Goal: Task Accomplishment & Management: Manage account settings

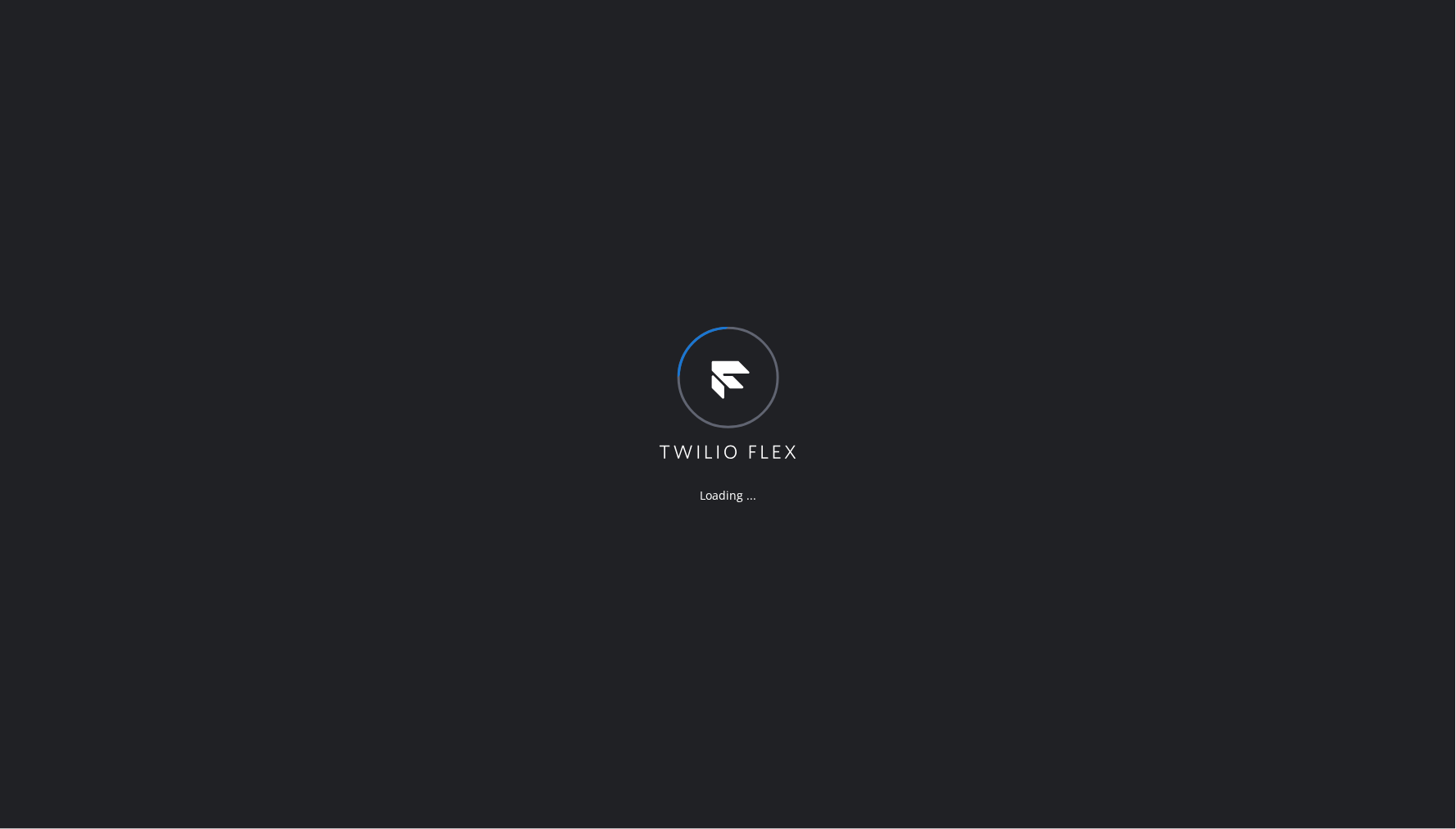
click at [636, 372] on div "Loading ..." at bounding box center [728, 414] width 1456 height 829
click at [1053, 374] on div "Loading ..." at bounding box center [728, 414] width 1456 height 829
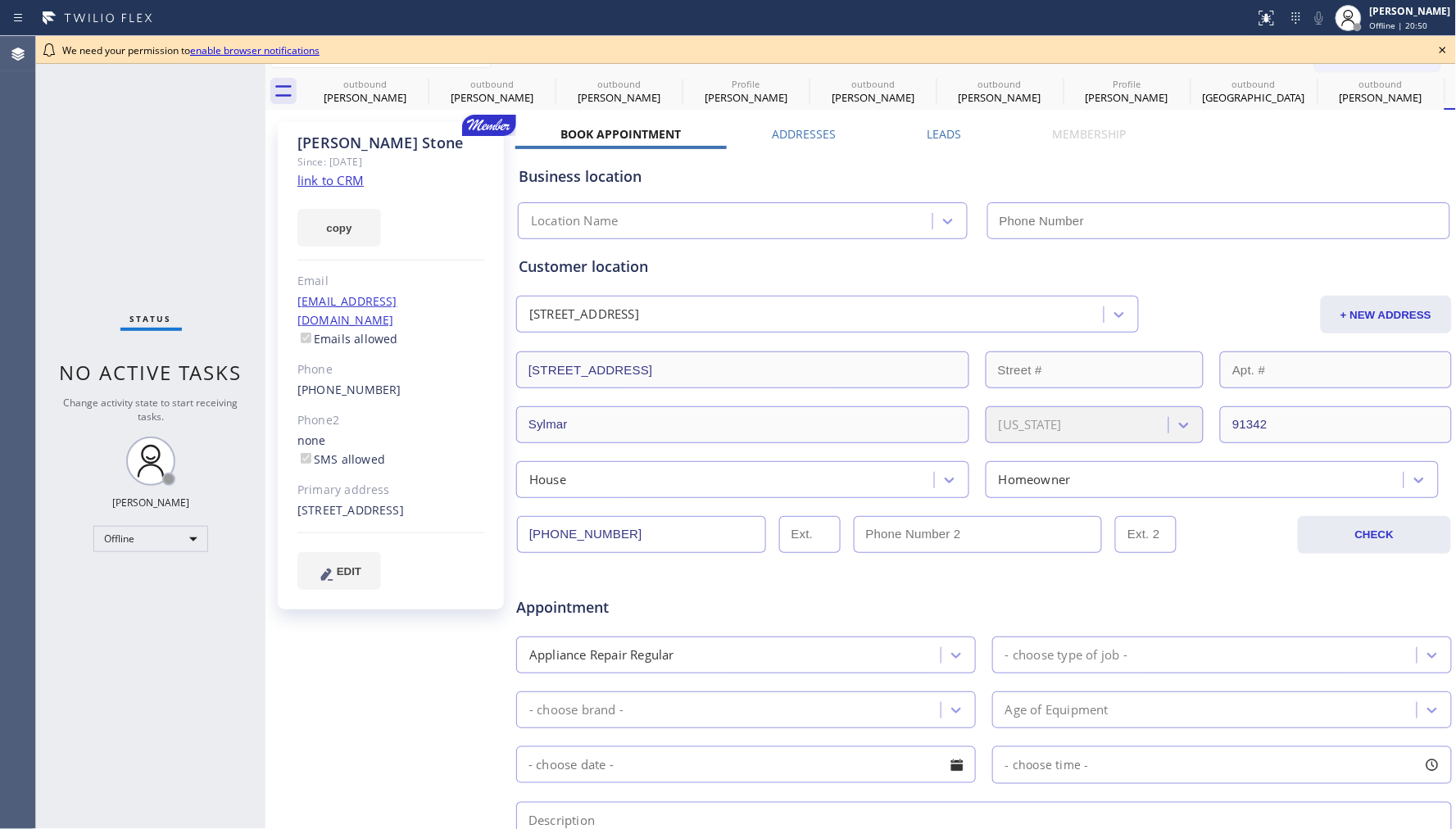
type input "[PHONE_NUMBER]"
click at [1397, 31] on div "[PERSON_NAME] Offline | 25:30" at bounding box center [1411, 18] width 89 height 29
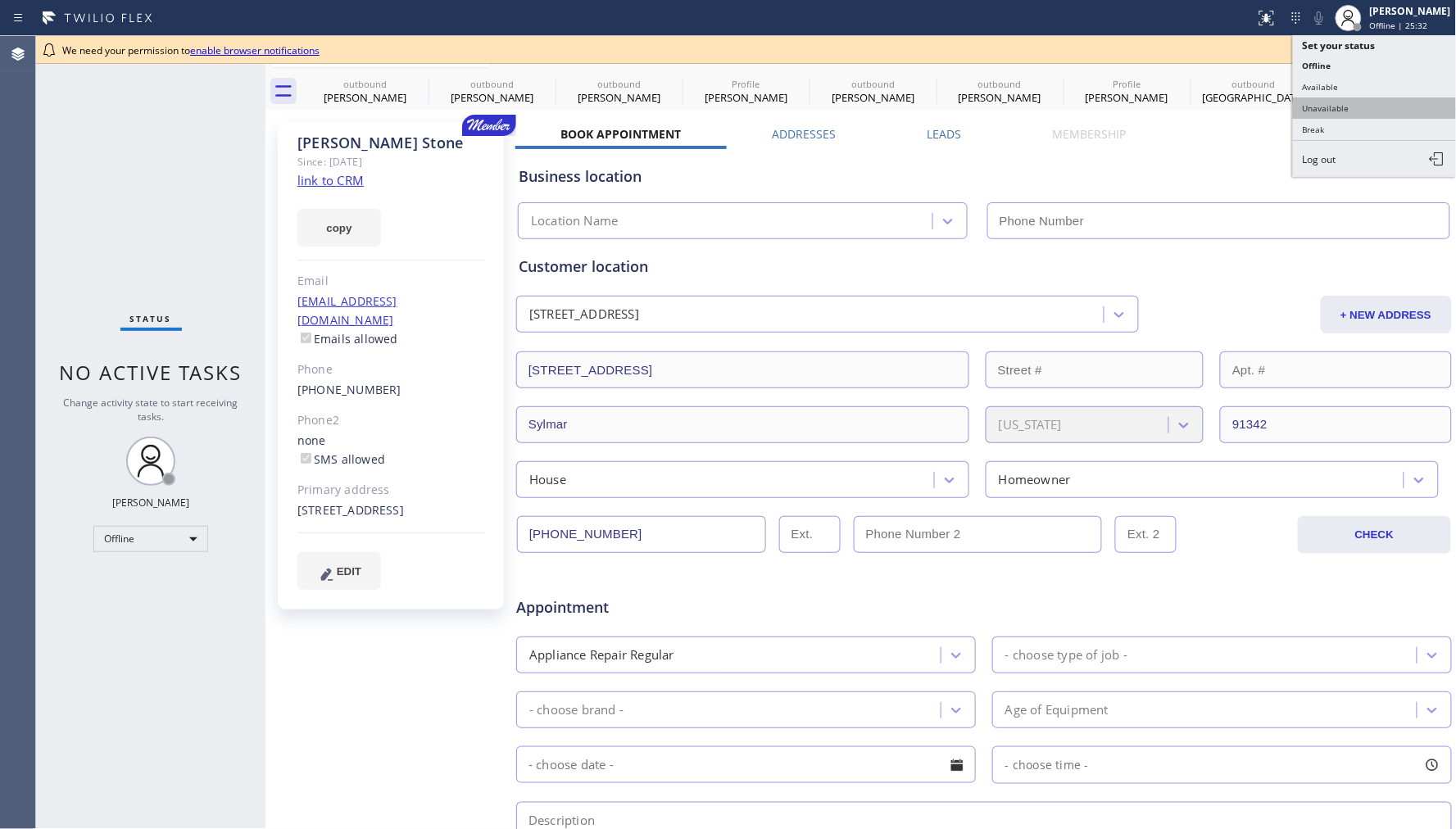
click at [1369, 112] on button "Unavailable" at bounding box center [1375, 108] width 164 height 21
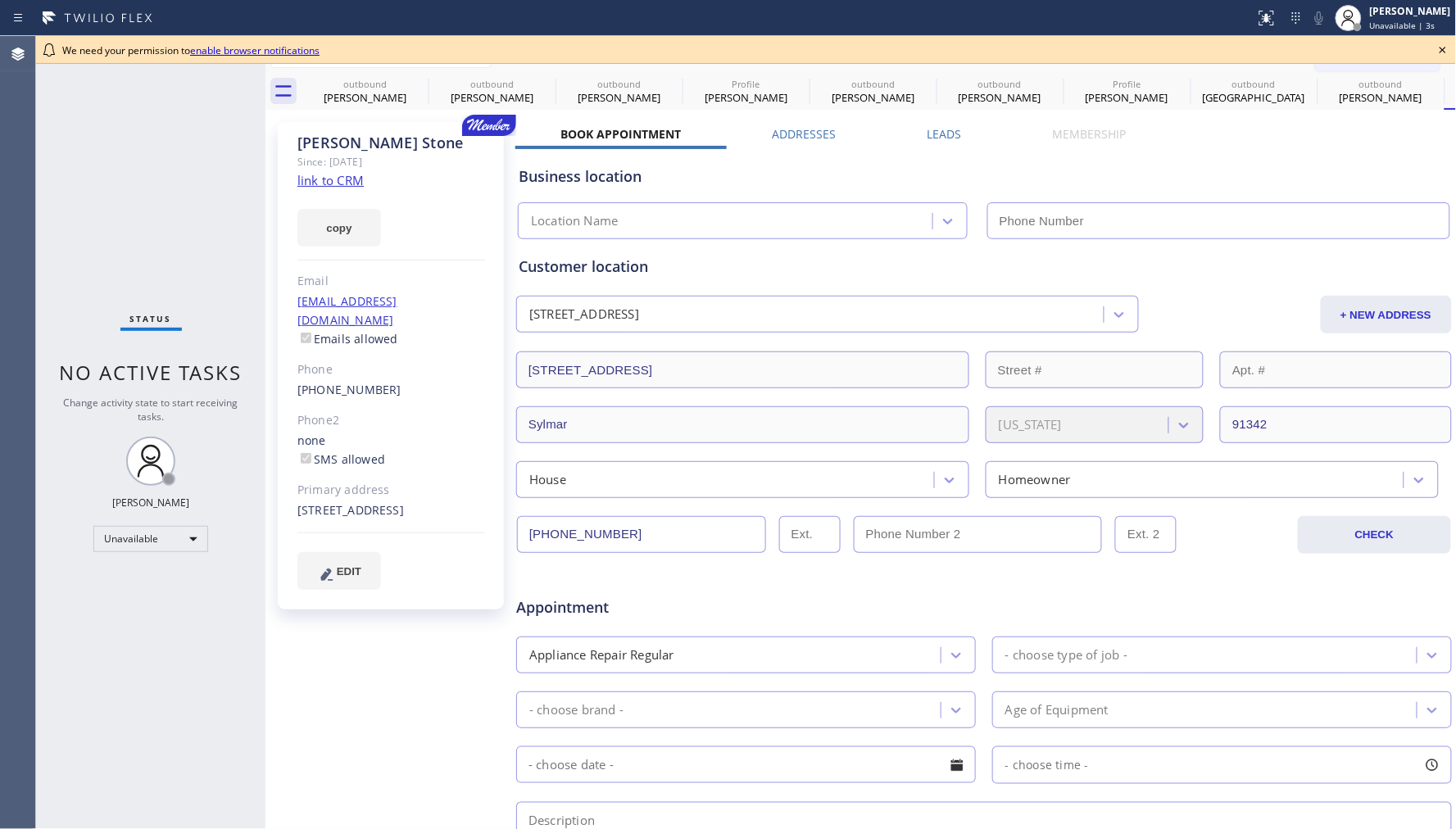
click at [1443, 45] on icon at bounding box center [1443, 50] width 19 height 19
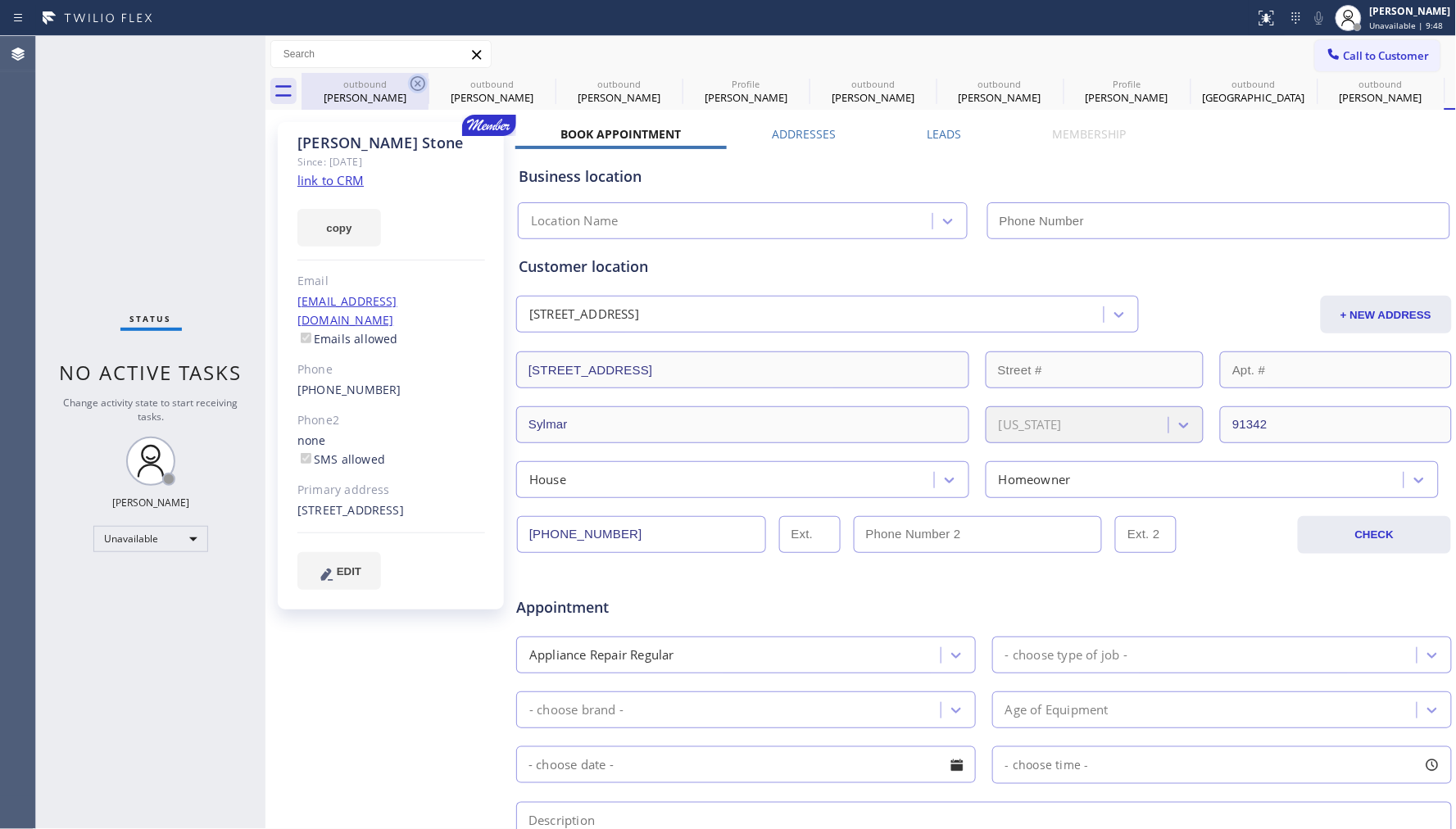
click at [417, 84] on icon at bounding box center [418, 84] width 15 height 15
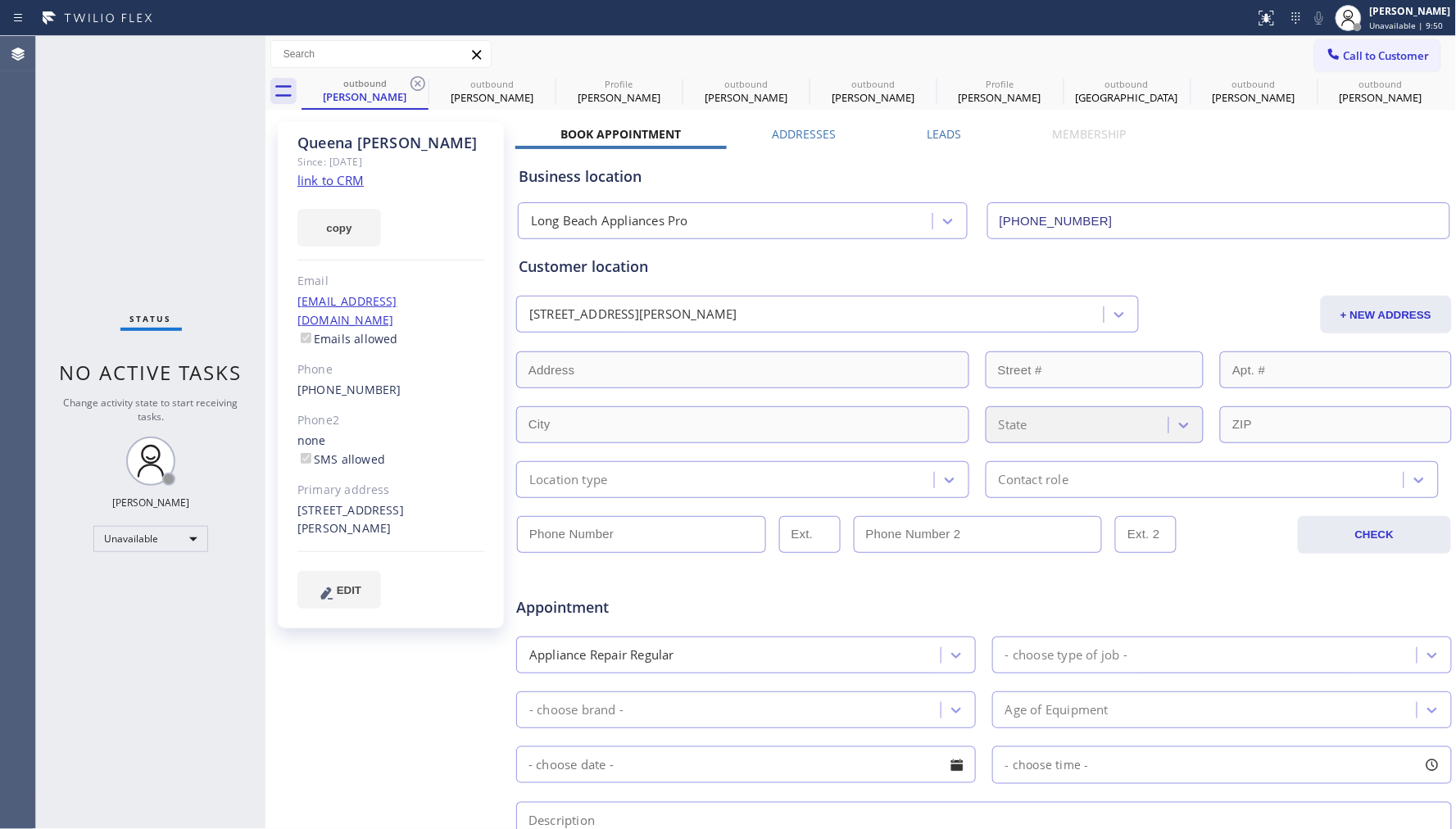
click at [417, 84] on icon at bounding box center [418, 84] width 15 height 15
